Goal: Transaction & Acquisition: Purchase product/service

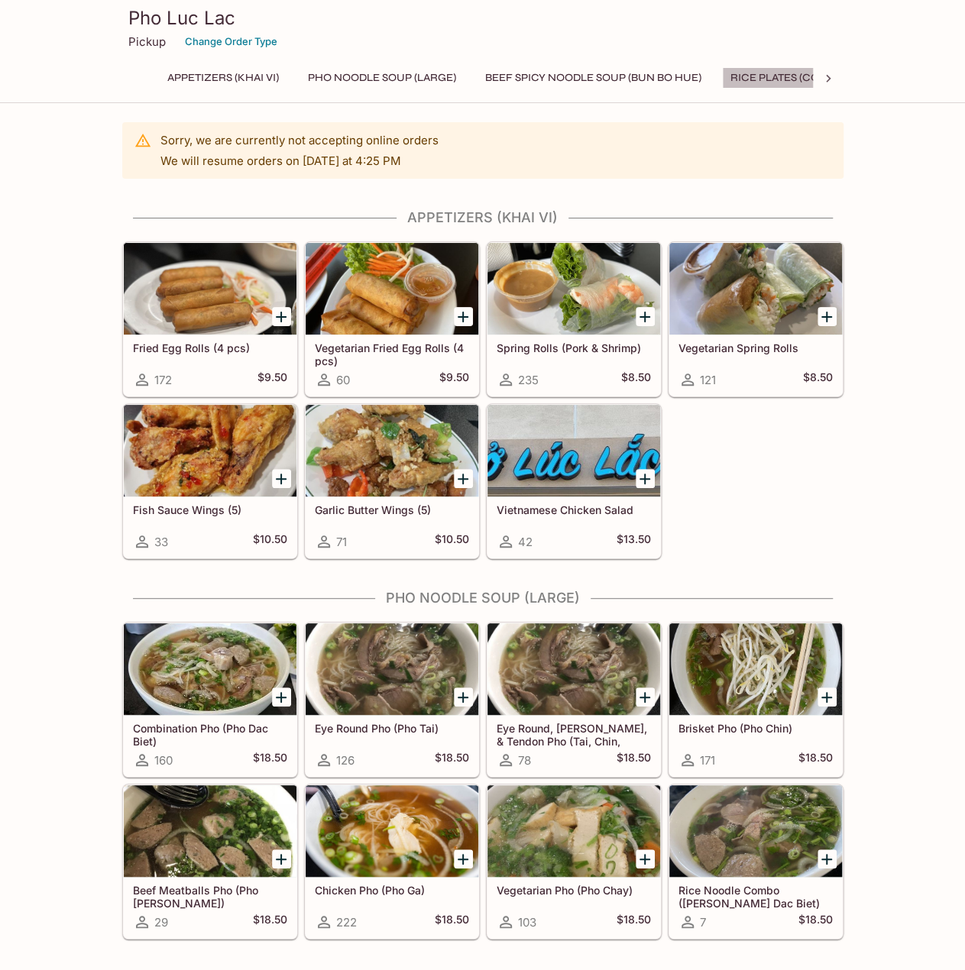
click at [764, 79] on button "Rice Plates (Com Dia)" at bounding box center [791, 77] width 138 height 21
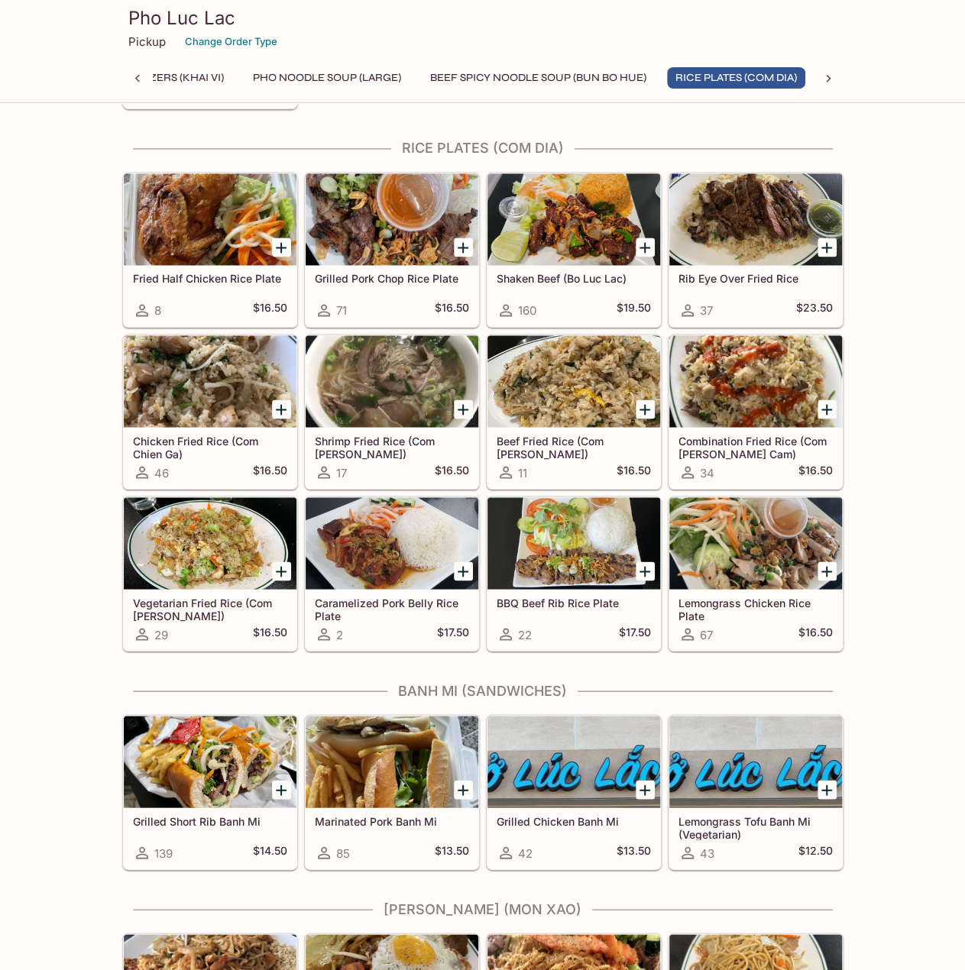
scroll to position [1053, 0]
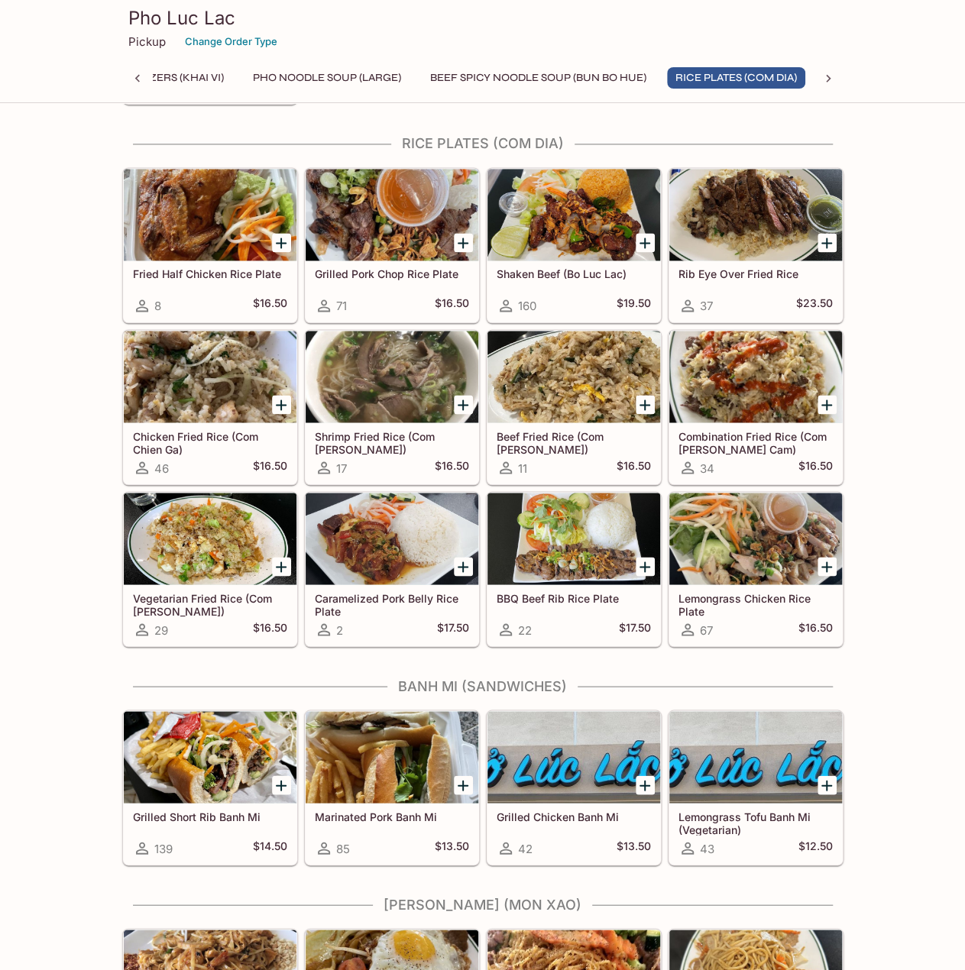
click at [826, 79] on icon at bounding box center [827, 78] width 15 height 15
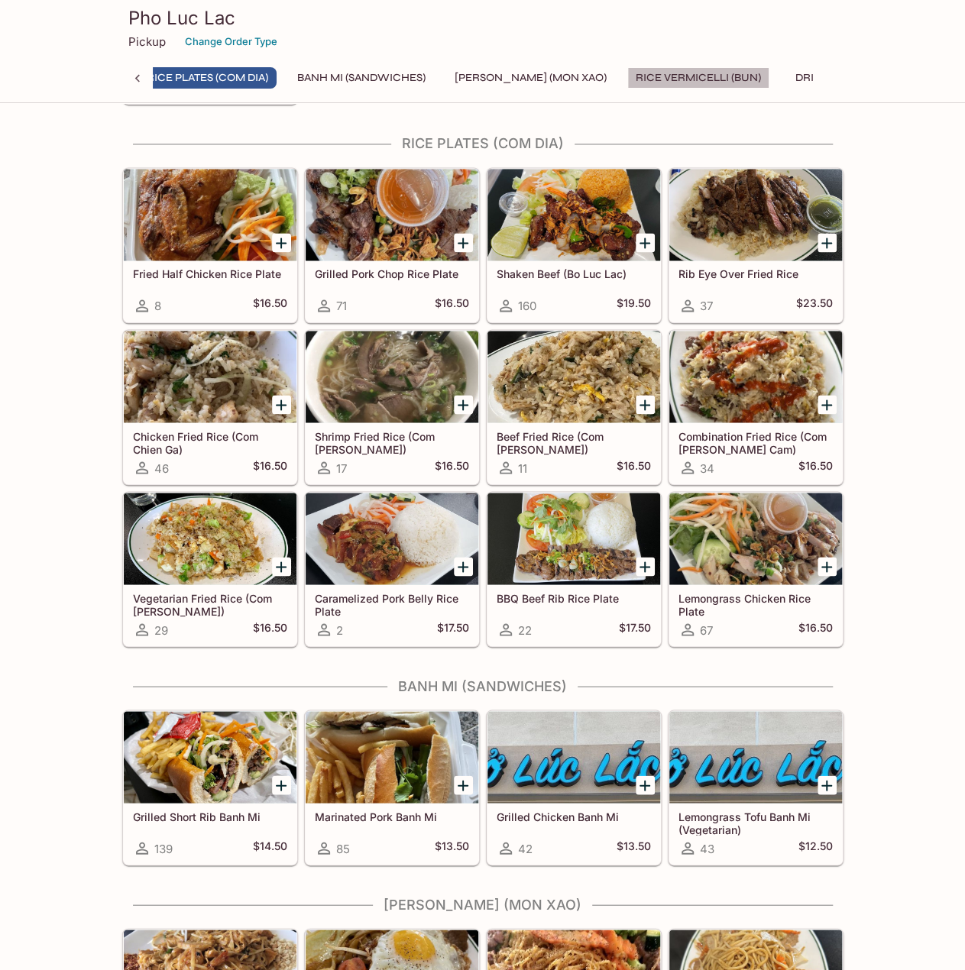
click at [696, 78] on button "Rice Vermicelli (Bun)" at bounding box center [698, 77] width 142 height 21
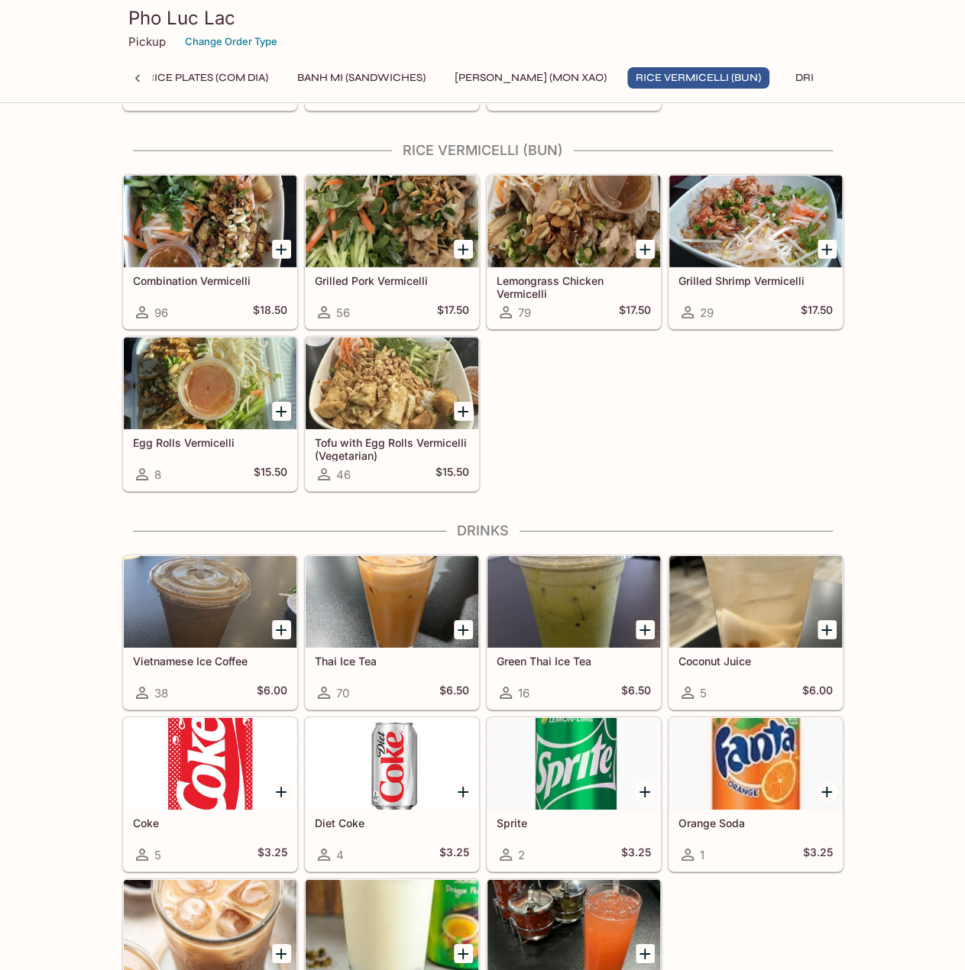
scroll to position [2188, 0]
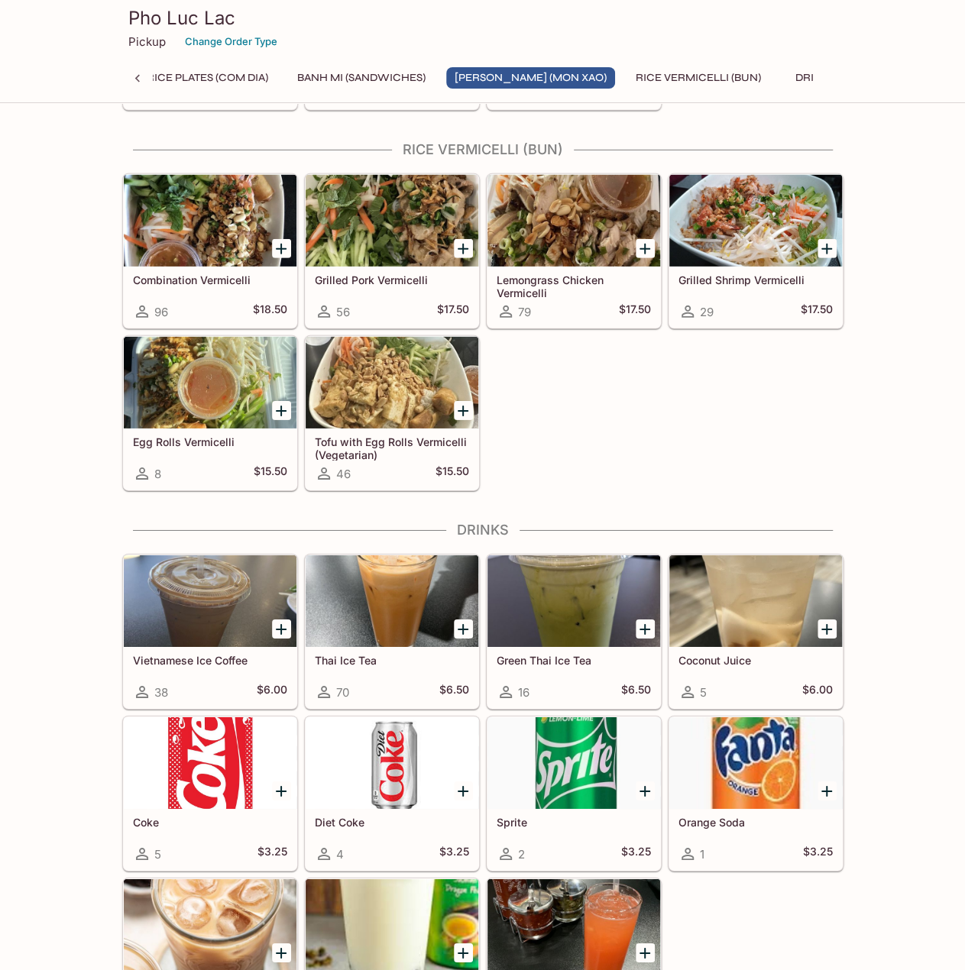
click at [640, 419] on div "Combination Vermicelli 96 $18.50 Grilled Pork Vermicelli 56 $17.50 Lemongrass C…" at bounding box center [479, 329] width 727 height 324
click at [416, 76] on button "Banh Mi (Sandwiches)" at bounding box center [361, 77] width 145 height 21
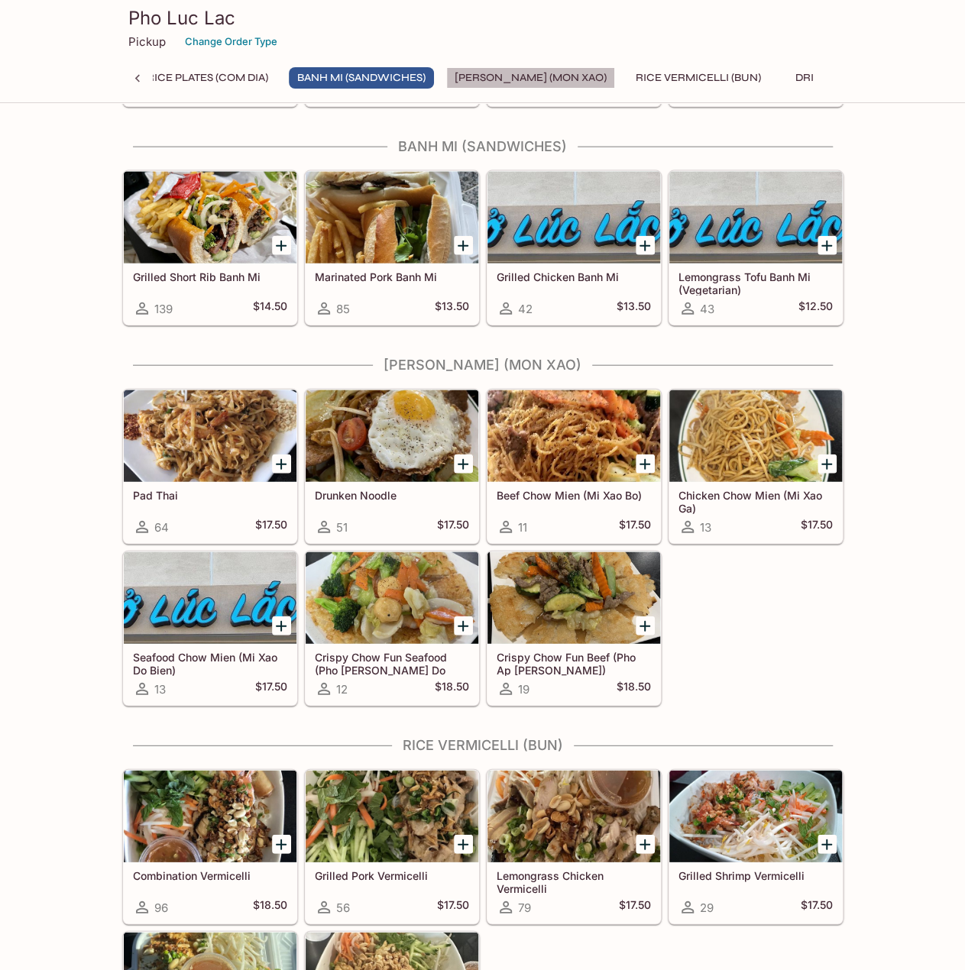
click at [558, 81] on button "[PERSON_NAME] (Mon Xao)" at bounding box center [530, 77] width 169 height 21
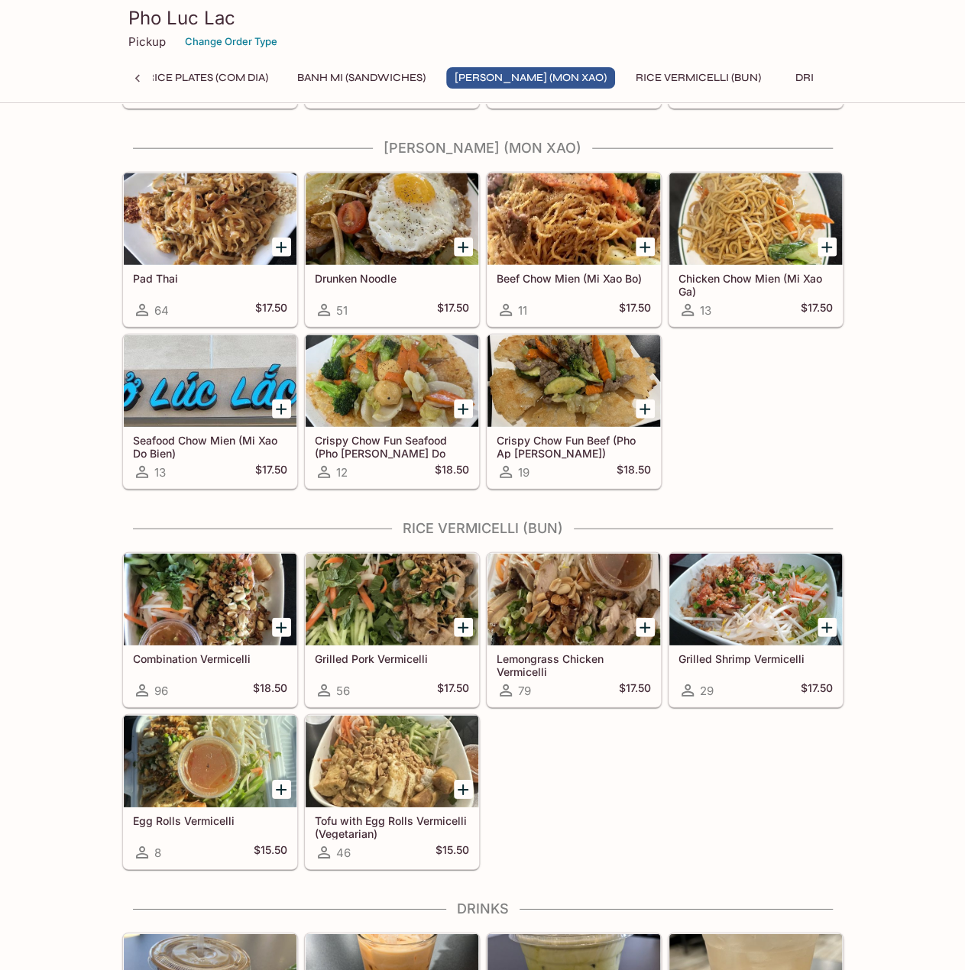
scroll to position [1810, 0]
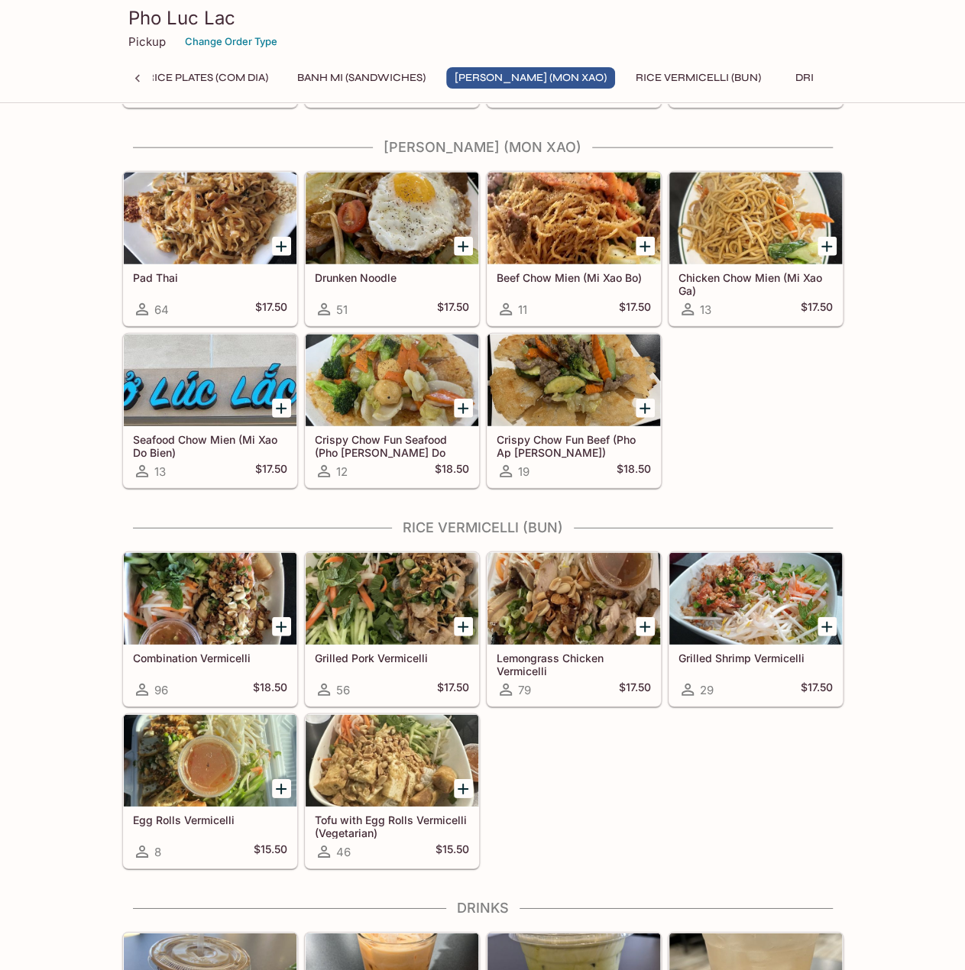
click at [228, 76] on button "Rice Plates (Com Dia)" at bounding box center [207, 77] width 138 height 21
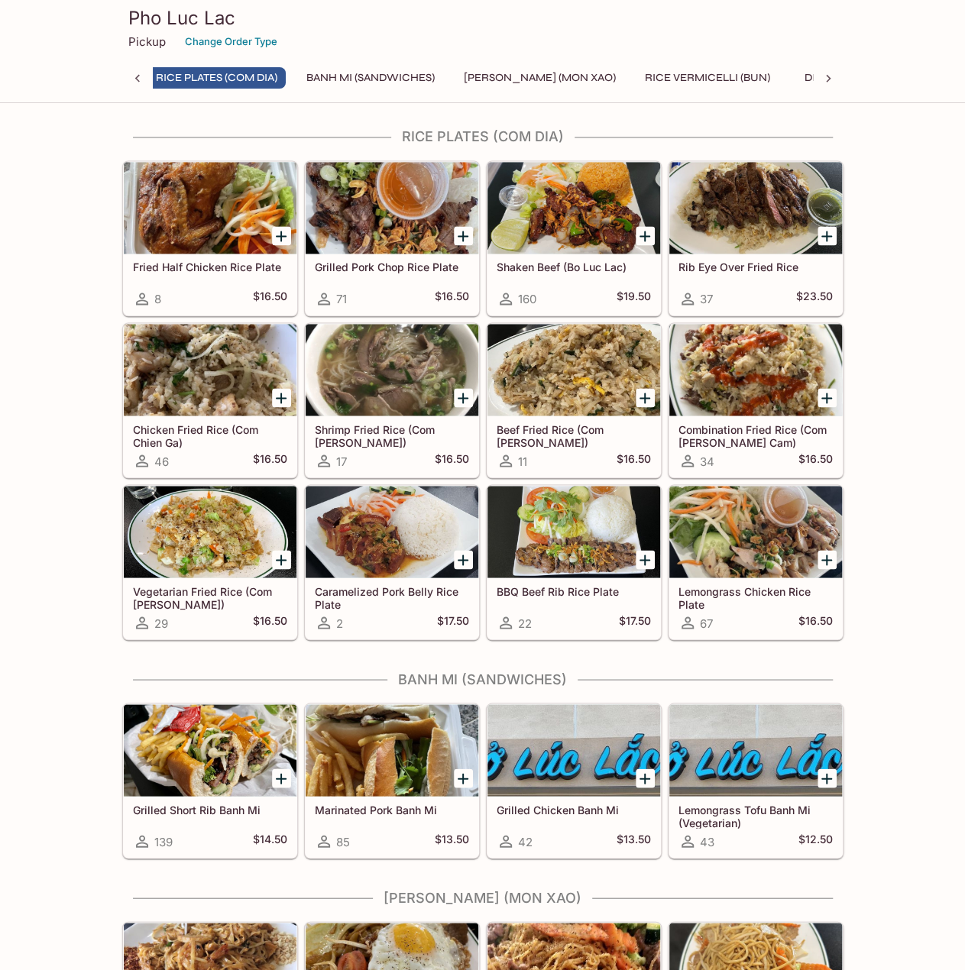
scroll to position [1053, 0]
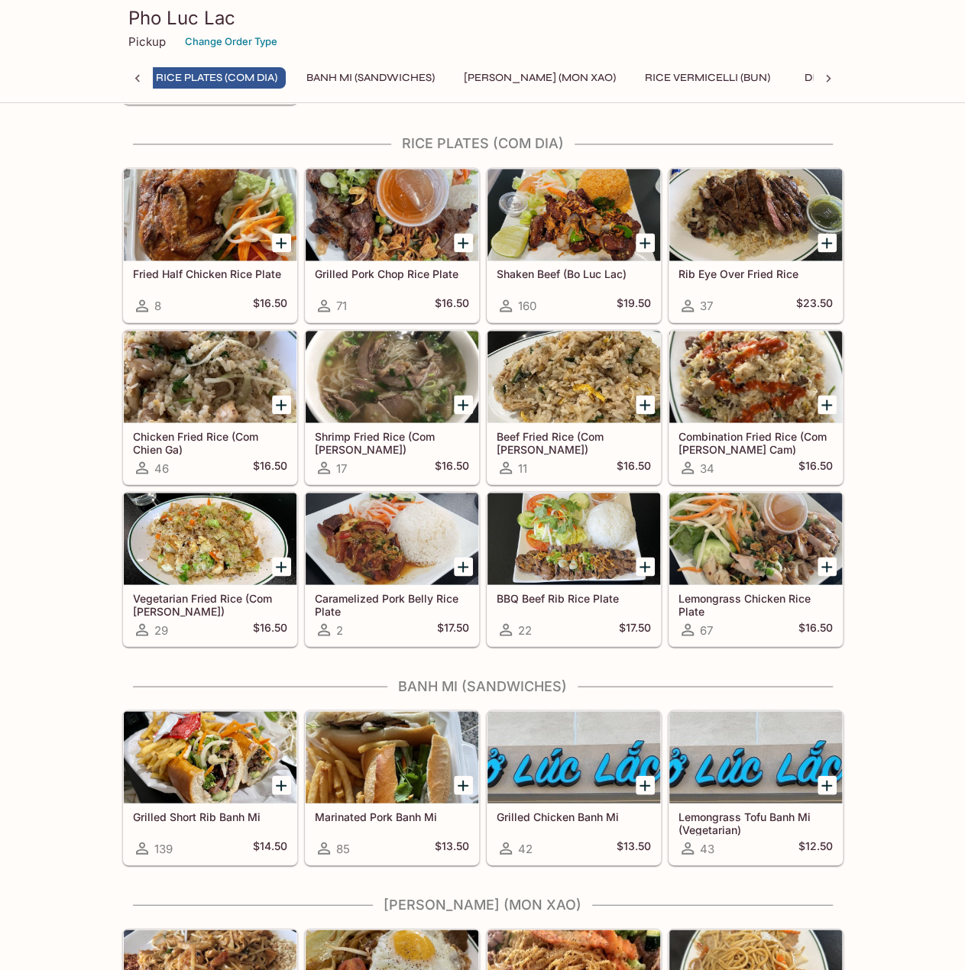
click at [137, 73] on icon at bounding box center [137, 78] width 15 height 15
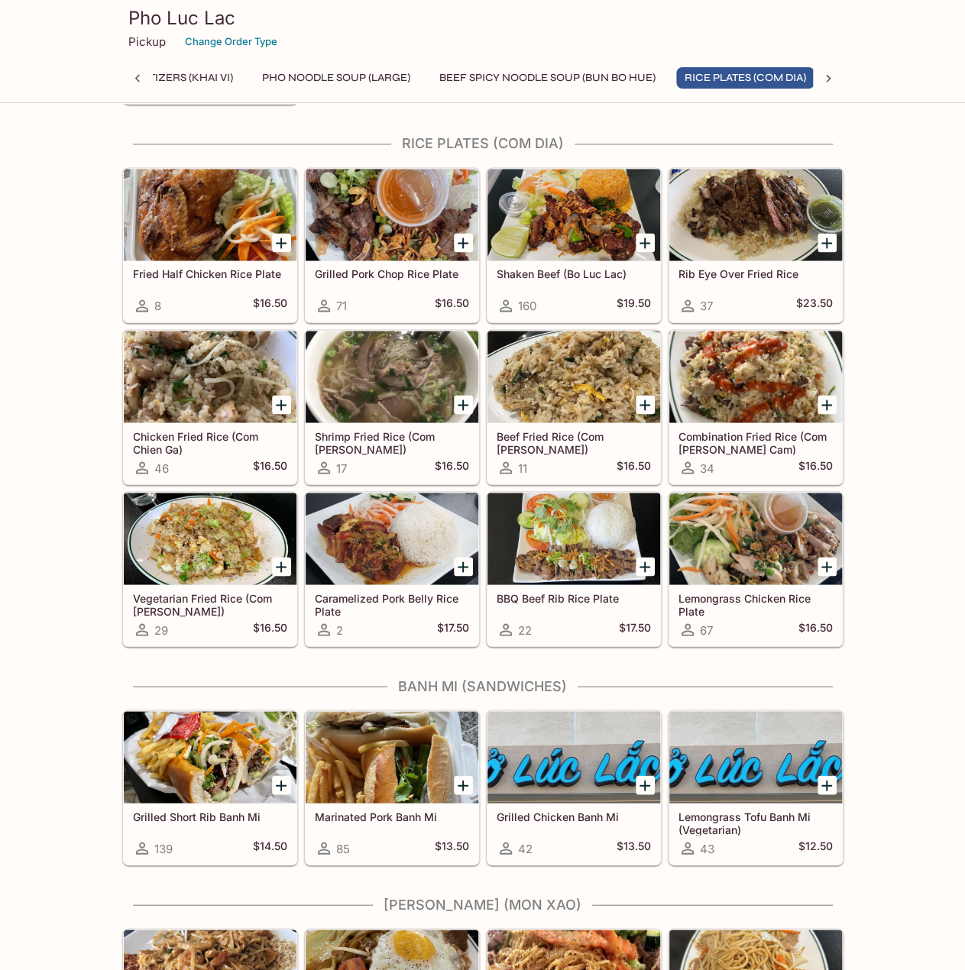
click at [304, 84] on button "Pho Noodle Soup (Large)" at bounding box center [336, 77] width 165 height 21
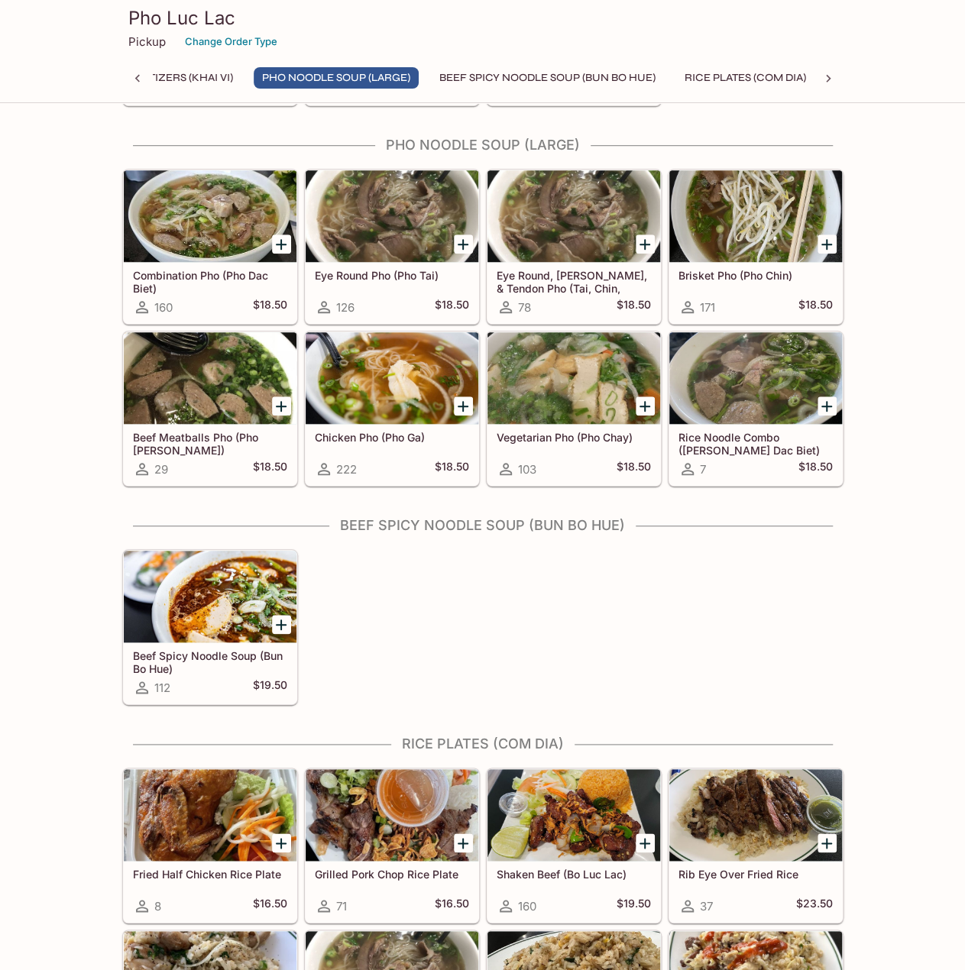
click at [228, 78] on button "Appetizers (Khai Vi)" at bounding box center [177, 77] width 128 height 21
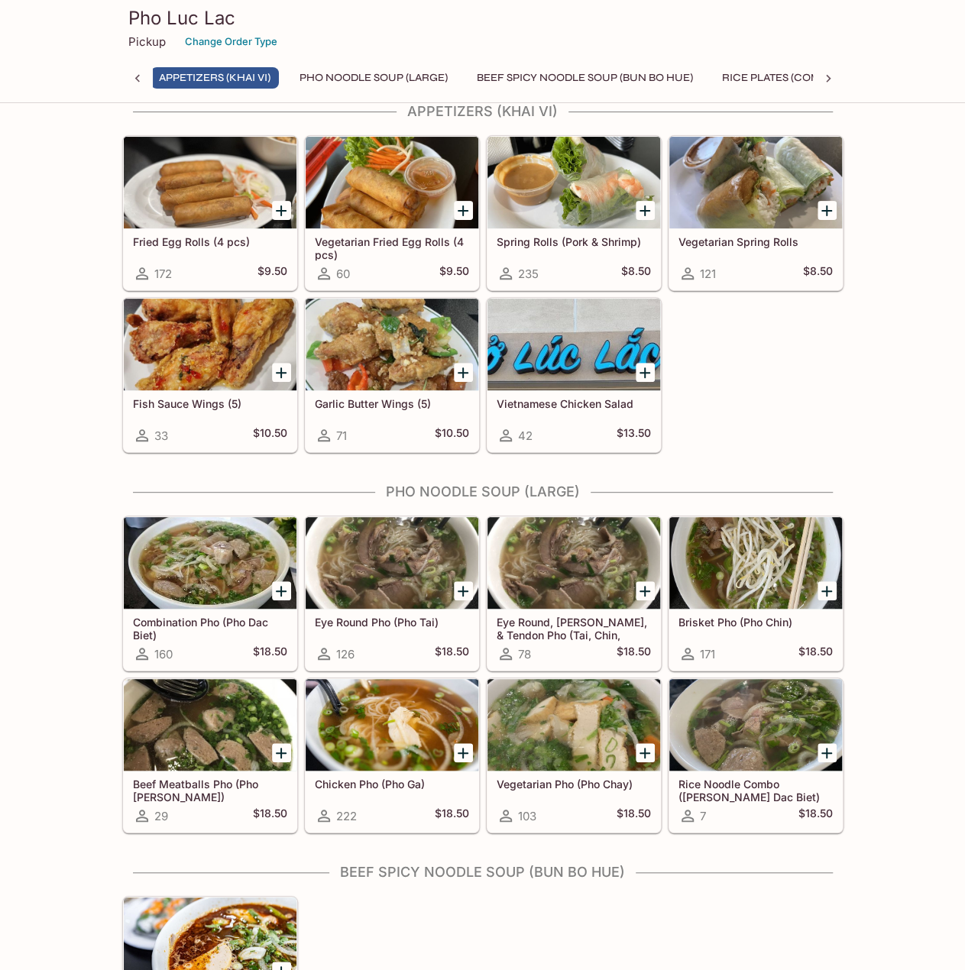
scroll to position [0, 6]
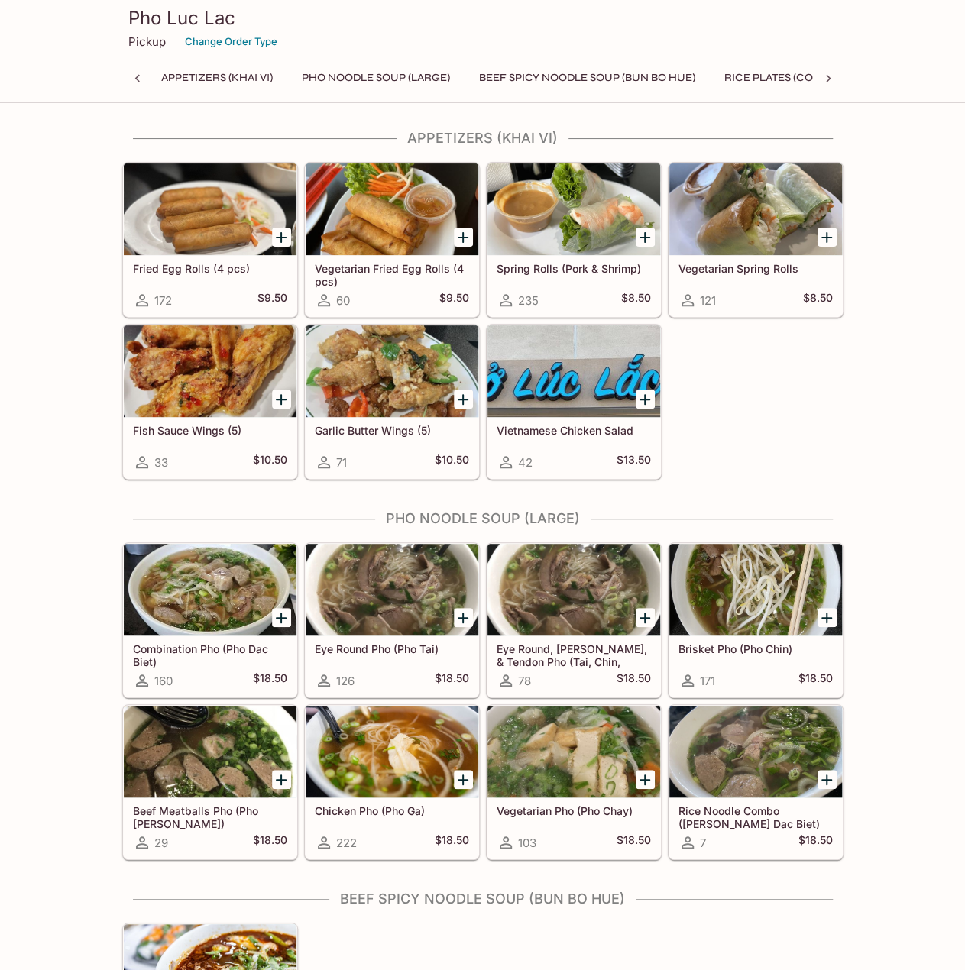
click at [516, 79] on button "Beef Spicy Noodle Soup (Bun Bo Hue)" at bounding box center [587, 77] width 233 height 21
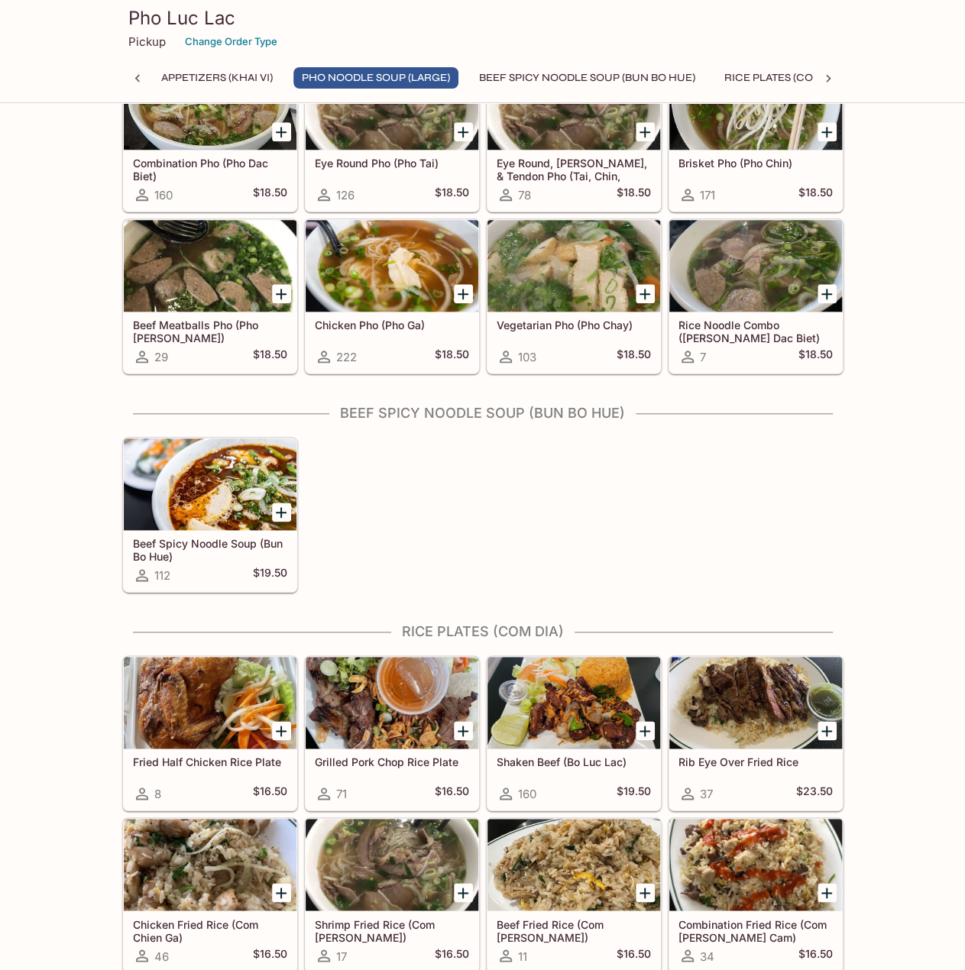
scroll to position [530, 0]
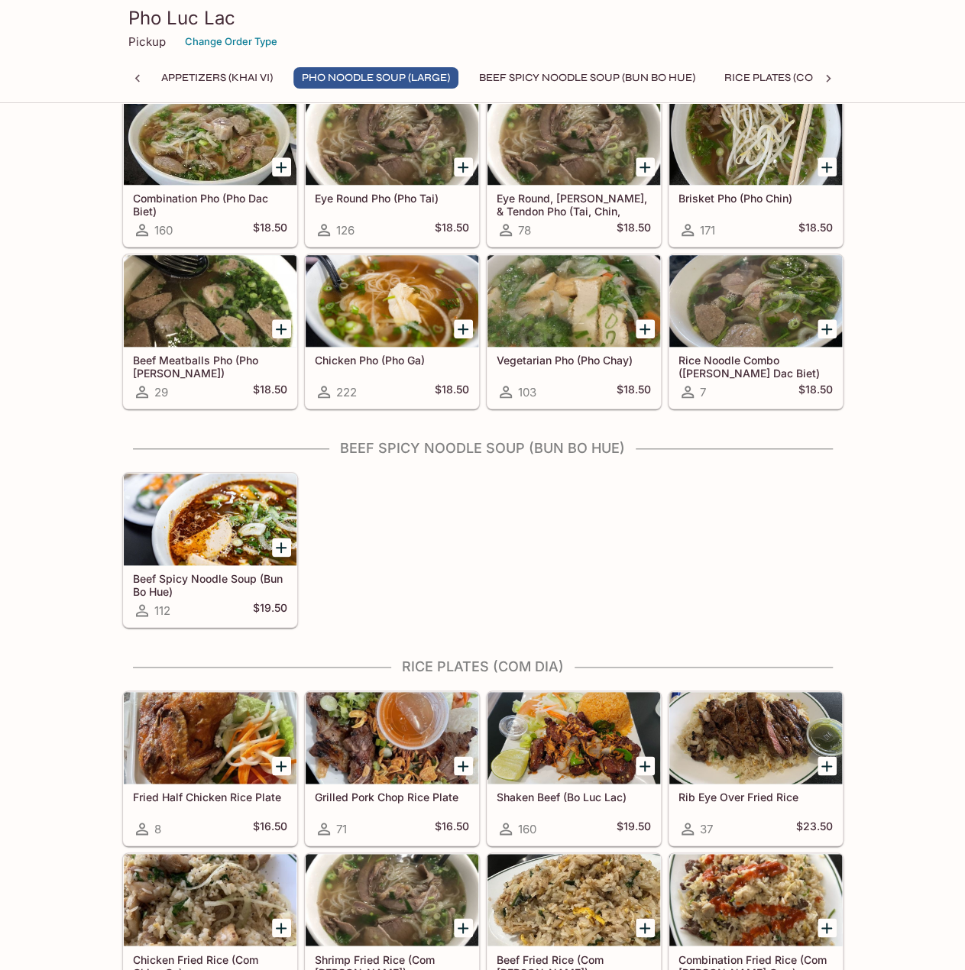
click at [276, 0] on div "Pho Luc Lac Pickup Change Order Type" at bounding box center [482, 30] width 733 height 61
